Goal: Transaction & Acquisition: Purchase product/service

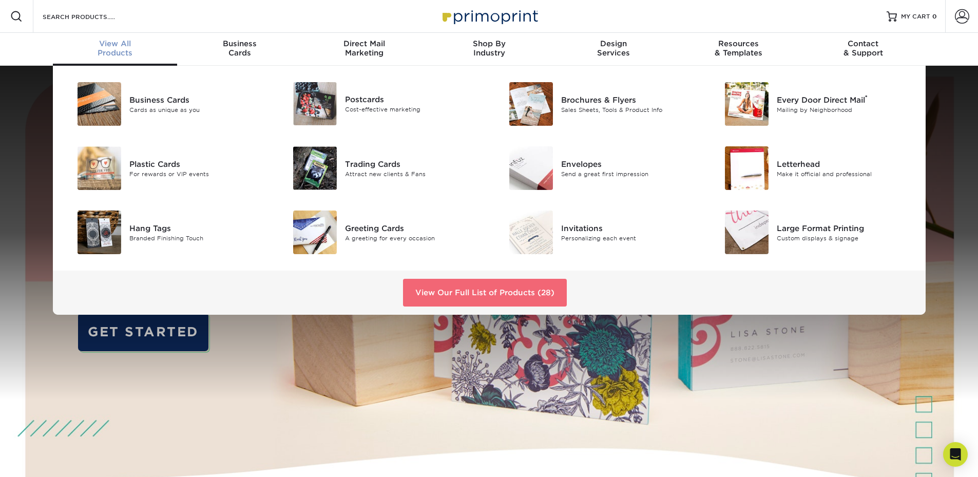
click at [525, 291] on link "View Our Full List of Products (28)" at bounding box center [485, 293] width 164 height 28
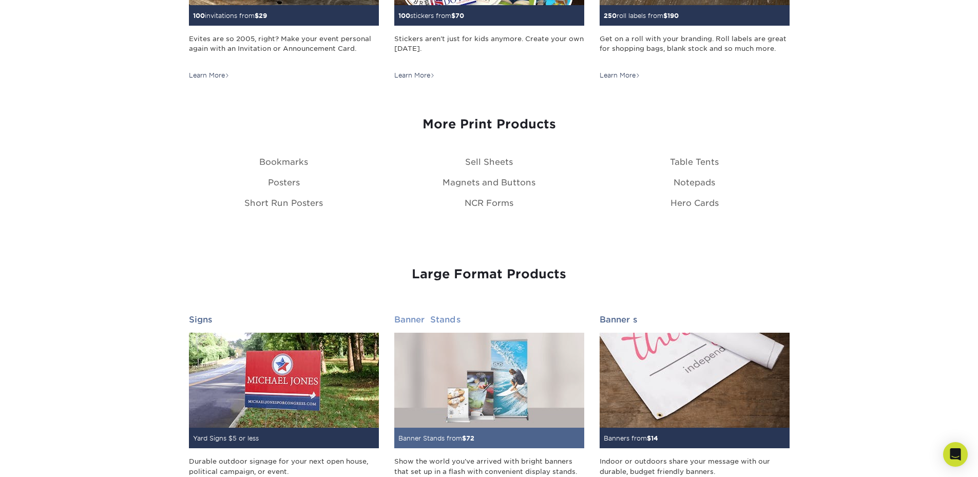
scroll to position [1129, 0]
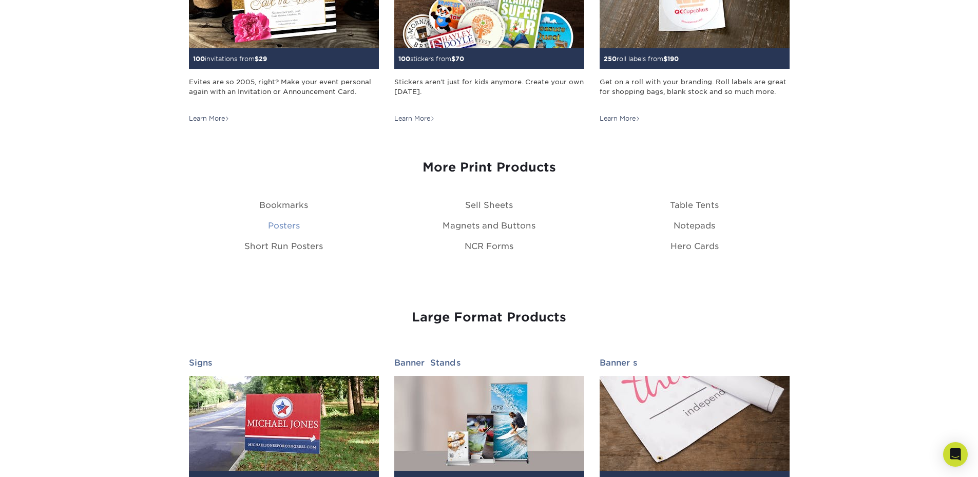
click at [282, 225] on link "Posters" at bounding box center [284, 226] width 32 height 10
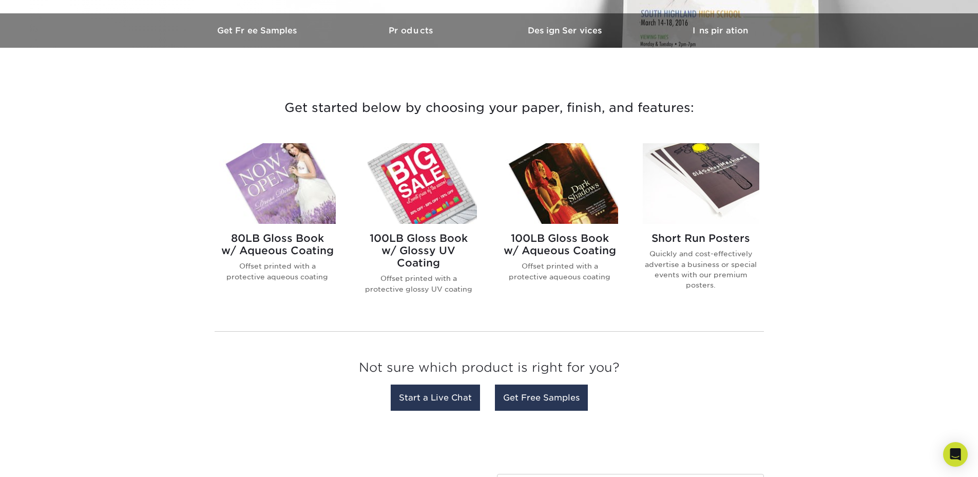
scroll to position [308, 0]
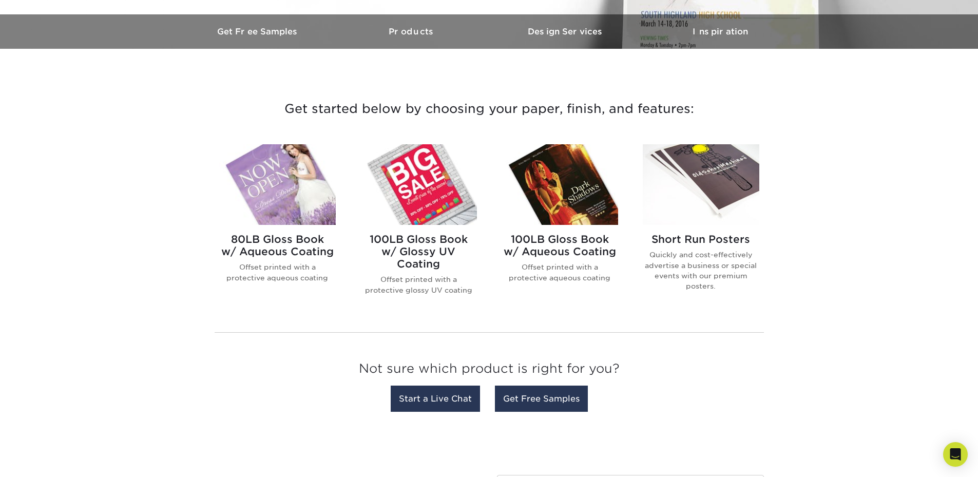
click at [568, 242] on h2 "100LB Gloss Book w/ Aqueous Coating" at bounding box center [559, 245] width 116 height 25
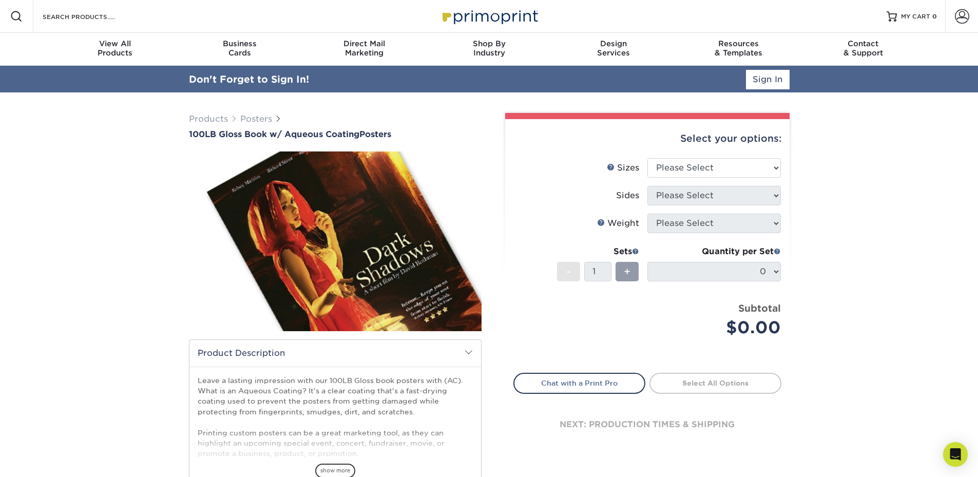
click at [707, 145] on div "Select your options:" at bounding box center [647, 138] width 268 height 39
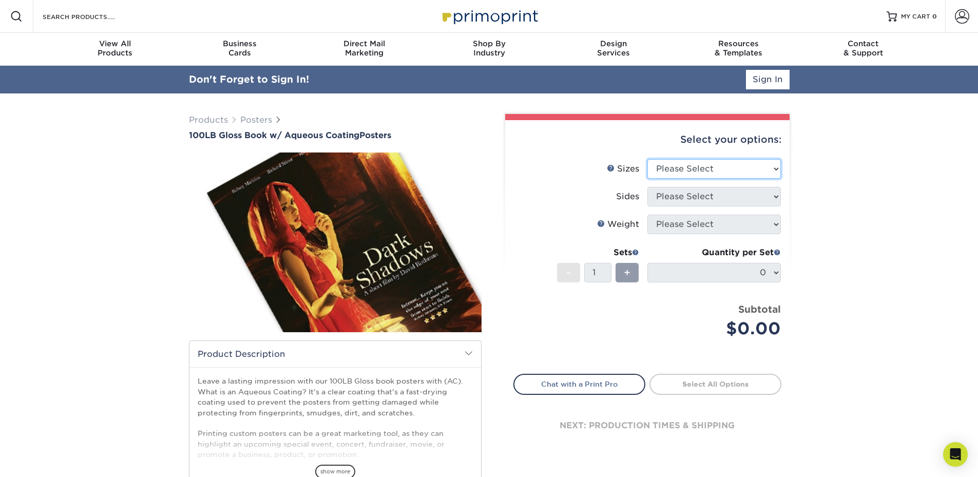
drag, startPoint x: 708, startPoint y: 159, endPoint x: 707, endPoint y: 166, distance: 7.3
click at [708, 161] on select "Please Select 11.5" x 17.5" 12" x 18" 13" x 19" 18" x 24" 19" x 27" 24" x 36" 2…" at bounding box center [713, 168] width 133 height 19
click at [868, 261] on div "Products Posters 100LB Gloss Book w/ Aqueous Coating Posters We" at bounding box center [489, 350] width 978 height 515
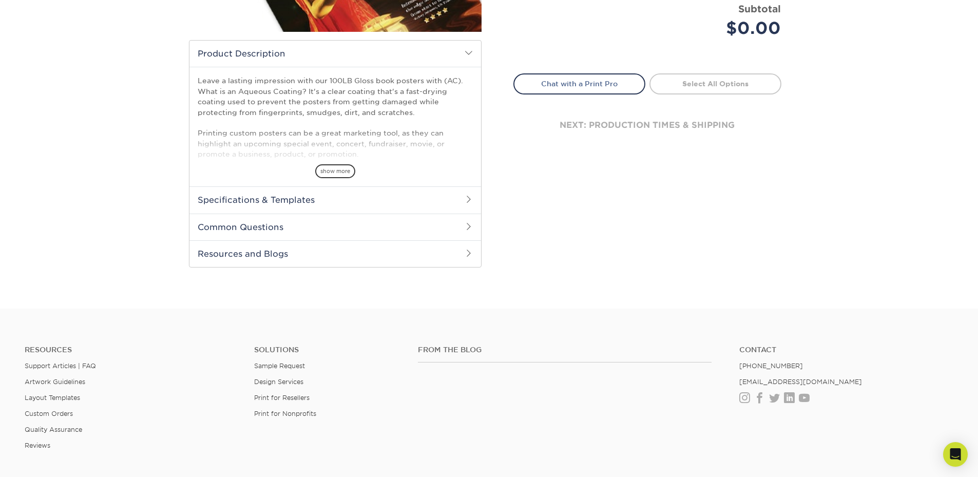
scroll to position [308, 0]
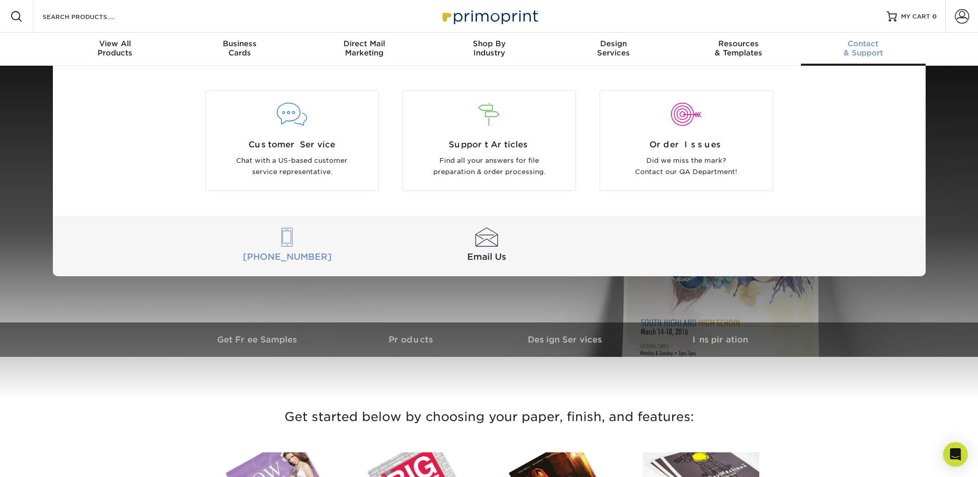
click at [291, 246] on div at bounding box center [287, 237] width 196 height 19
click at [316, 162] on p "Chat with a US-based customer service representative." at bounding box center [291, 166] width 157 height 23
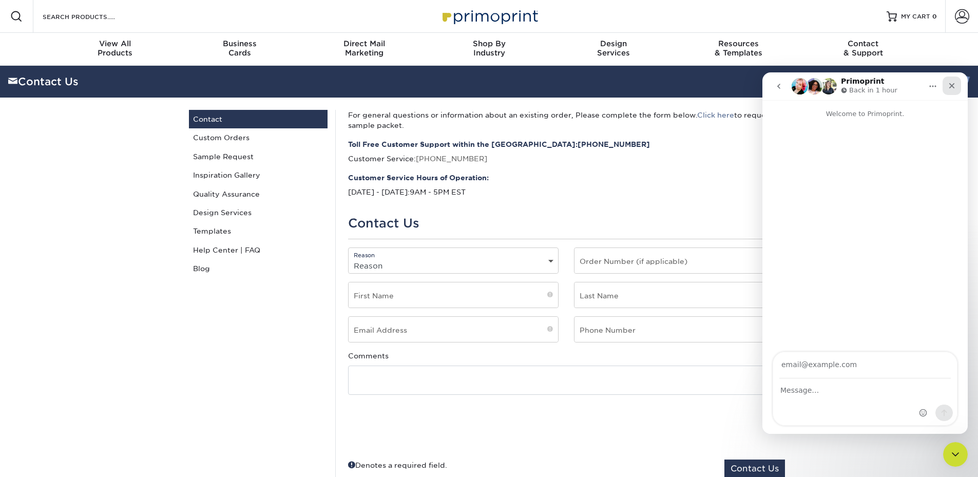
click at [953, 84] on icon "Close" at bounding box center [952, 86] width 6 height 6
